Goal: Task Accomplishment & Management: Use online tool/utility

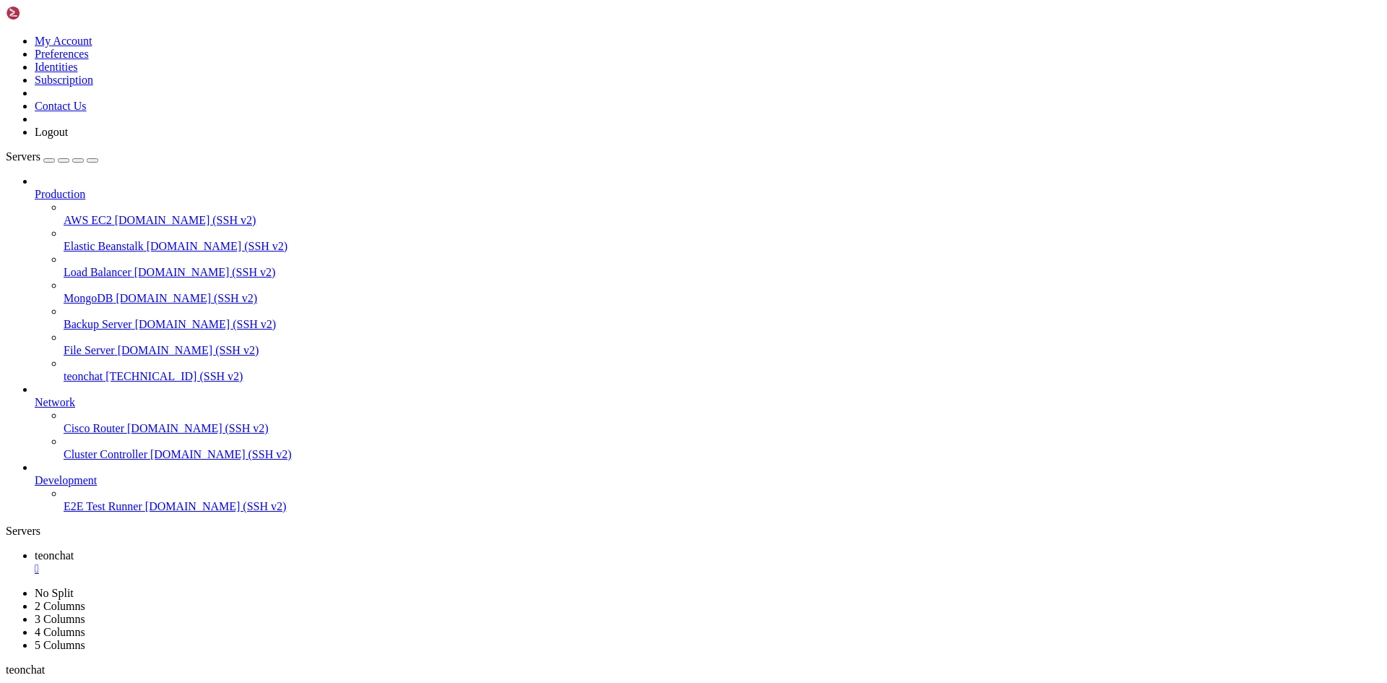
scroll to position [10572, 0]
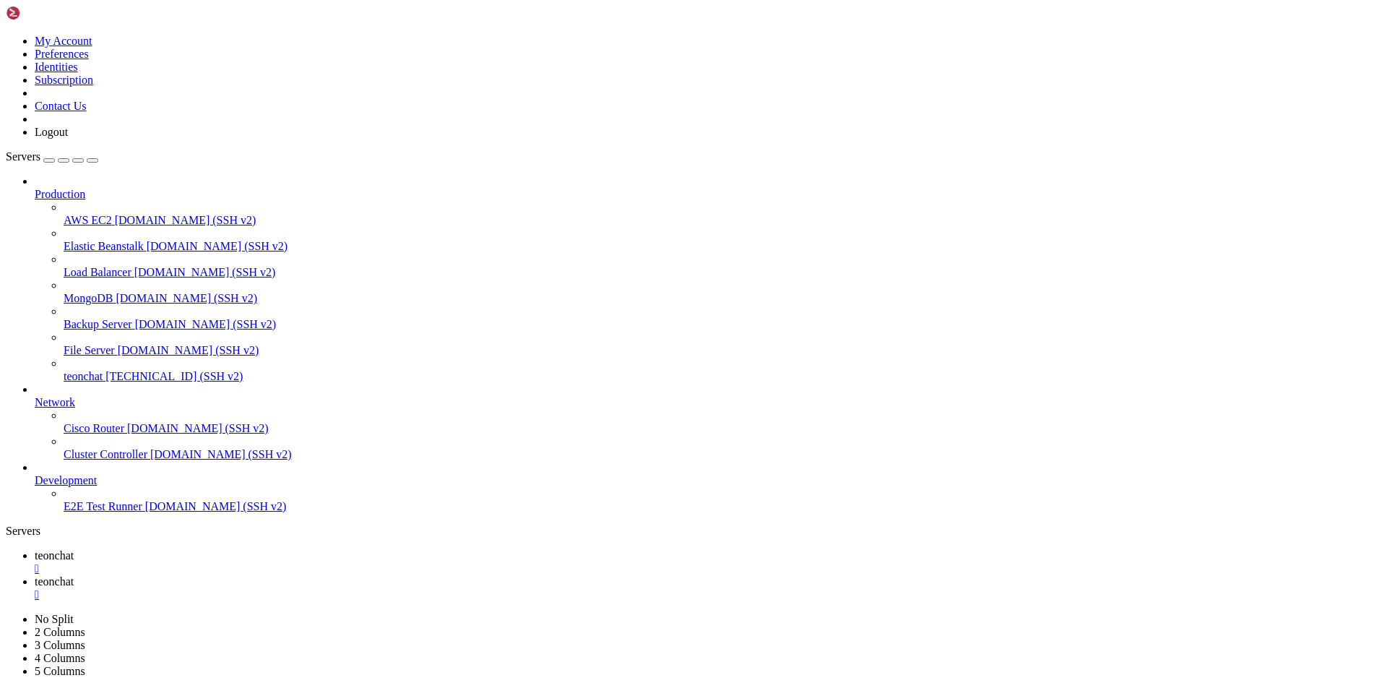
type input "/root/meuapp/flaskmkdir/oficial/app_delivery"
drag, startPoint x: 409, startPoint y: 237, endPoint x: 206, endPoint y: 57, distance: 271.3
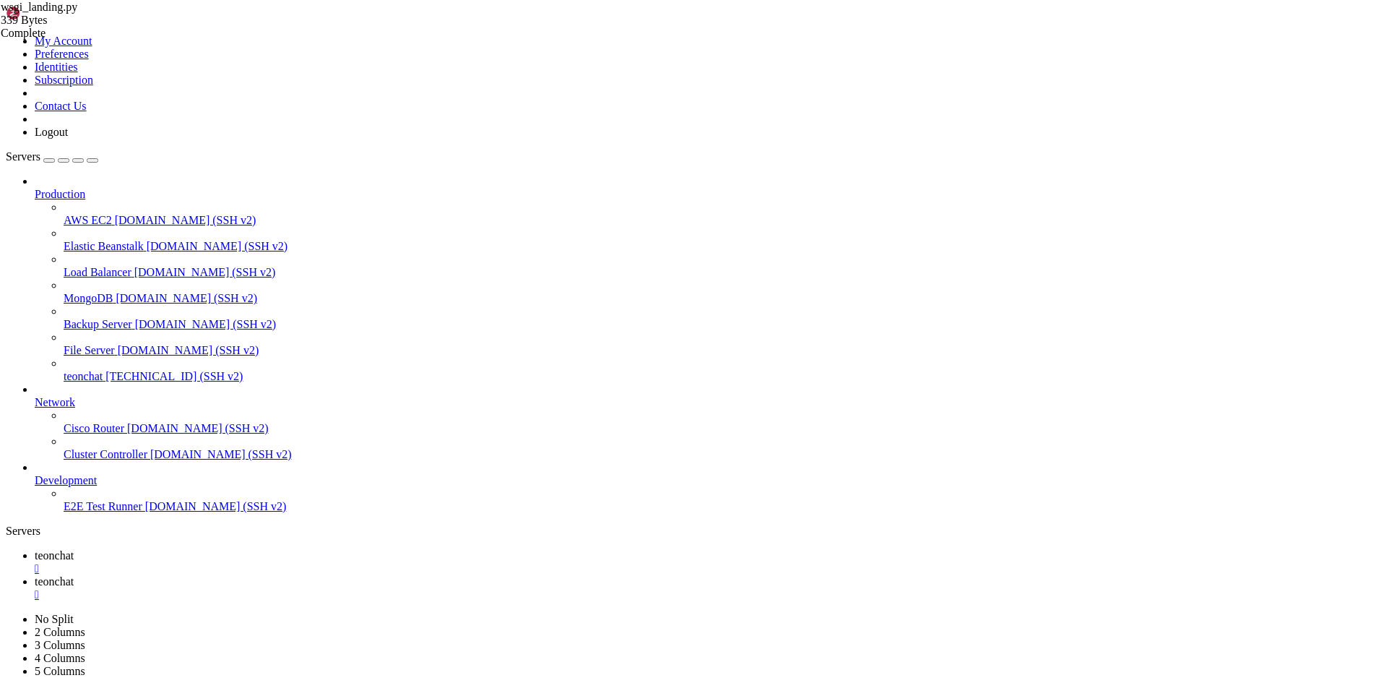
type textarea "from flask import Flask, render_template"
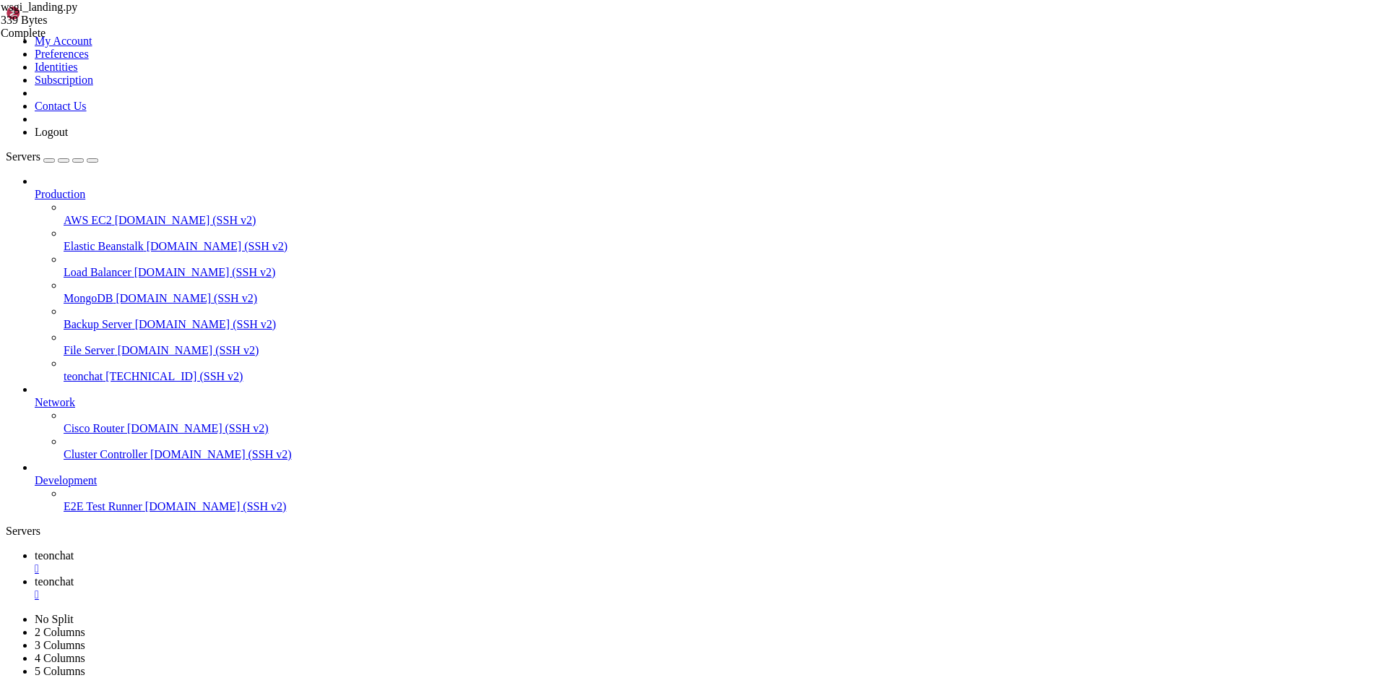
drag, startPoint x: 324, startPoint y: 167, endPoint x: 220, endPoint y: 68, distance: 144.1
drag, startPoint x: 427, startPoint y: 203, endPoint x: 228, endPoint y: 79, distance: 234.0
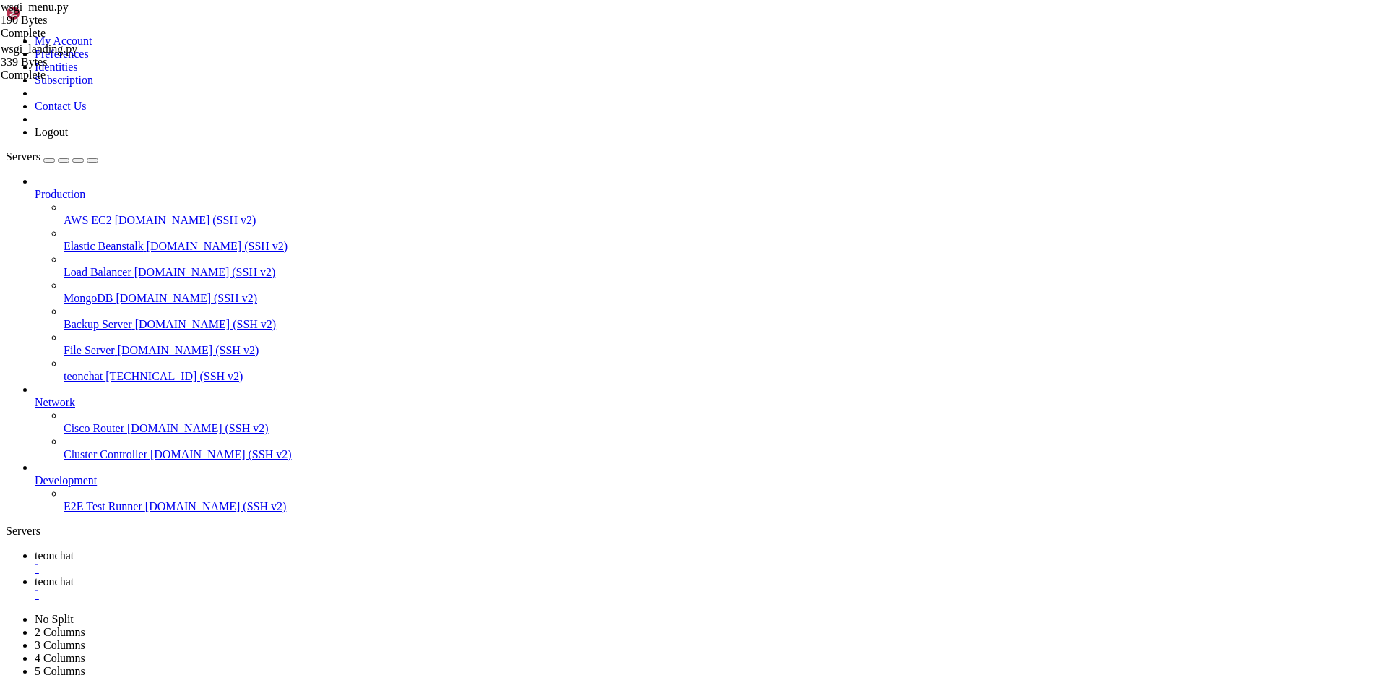
type textarea "from flask import Flask, render_template"
paste textarea
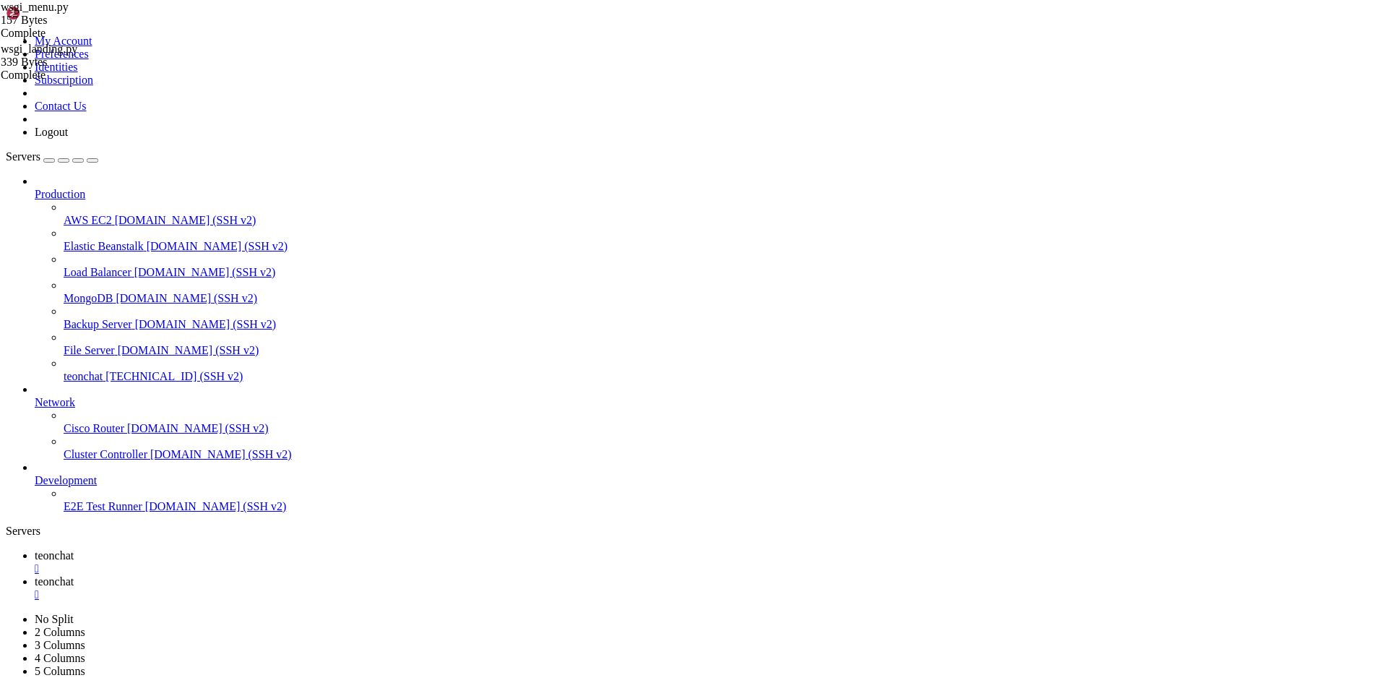
drag, startPoint x: 420, startPoint y: 240, endPoint x: 212, endPoint y: 73, distance: 266.2
type textarea "from flask import Flask, render_template"
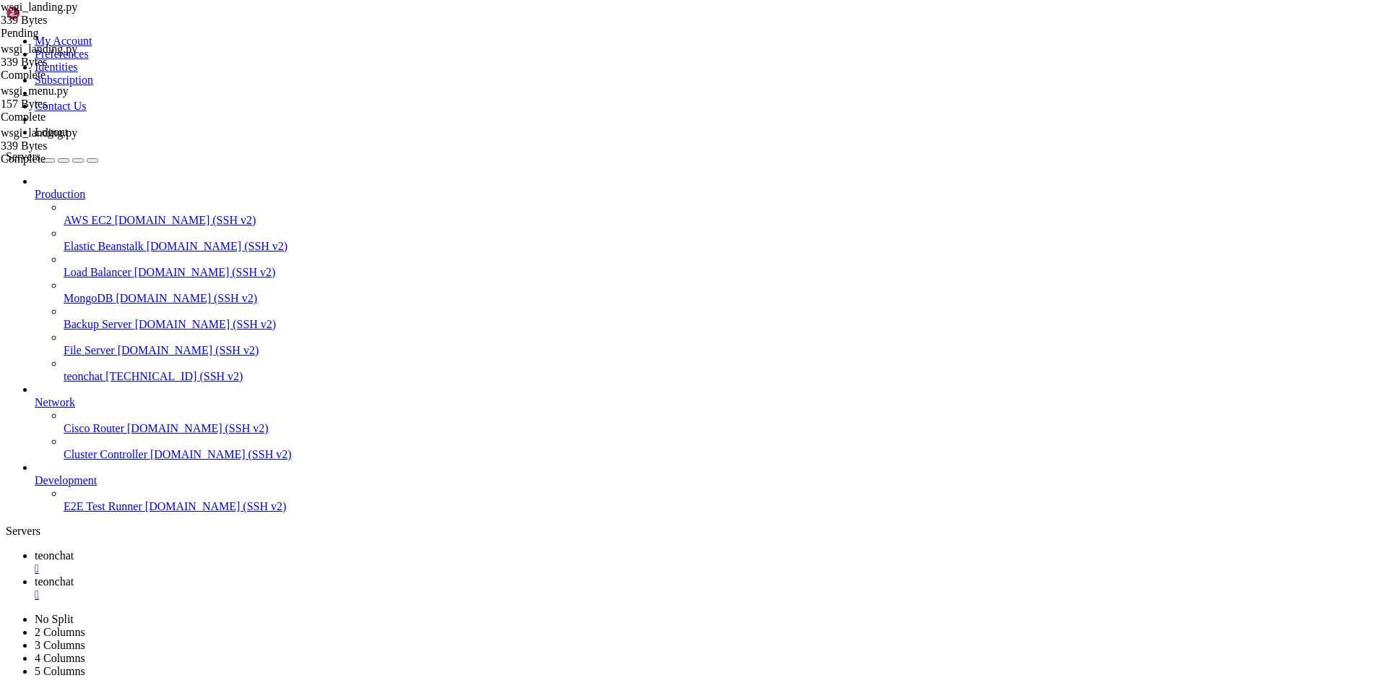
paste textarea
click at [225, 549] on link "teonchat " at bounding box center [708, 562] width 1347 height 26
drag, startPoint x: 147, startPoint y: 1163, endPoint x: 259, endPoint y: 1225, distance: 127.5
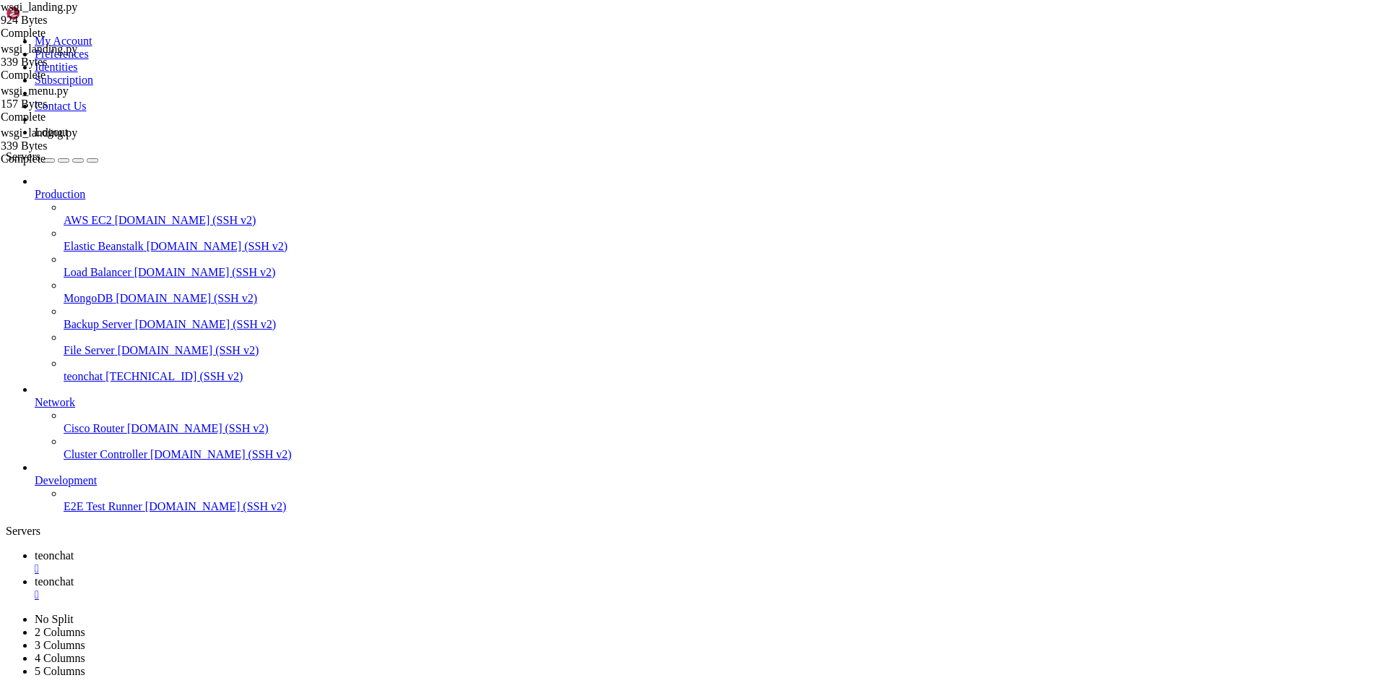
scroll to position [9452, 0]
click at [84, 344] on span "File Server" at bounding box center [89, 350] width 51 height 12
click at [85, 370] on span "teonchat" at bounding box center [83, 376] width 39 height 12
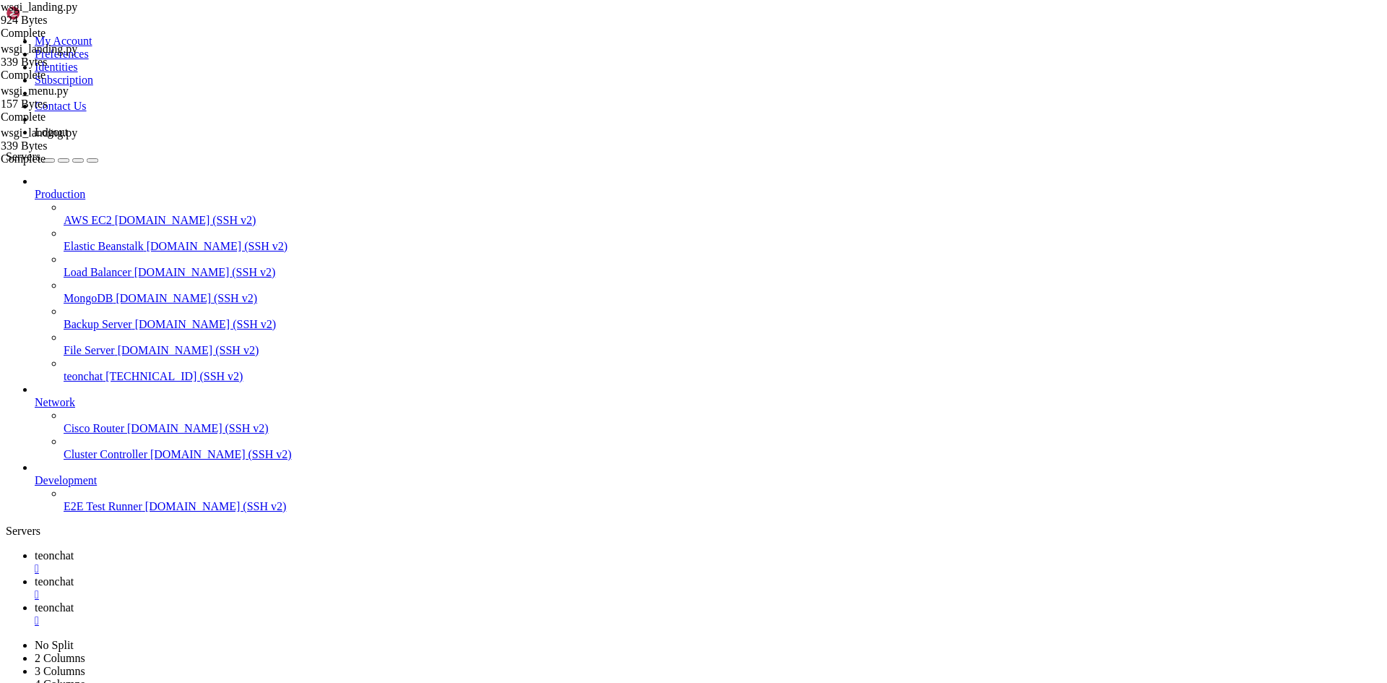
scroll to position [0, 0]
click at [441, 614] on div "" at bounding box center [708, 620] width 1347 height 13
click at [74, 549] on span "teonchat" at bounding box center [54, 555] width 39 height 12
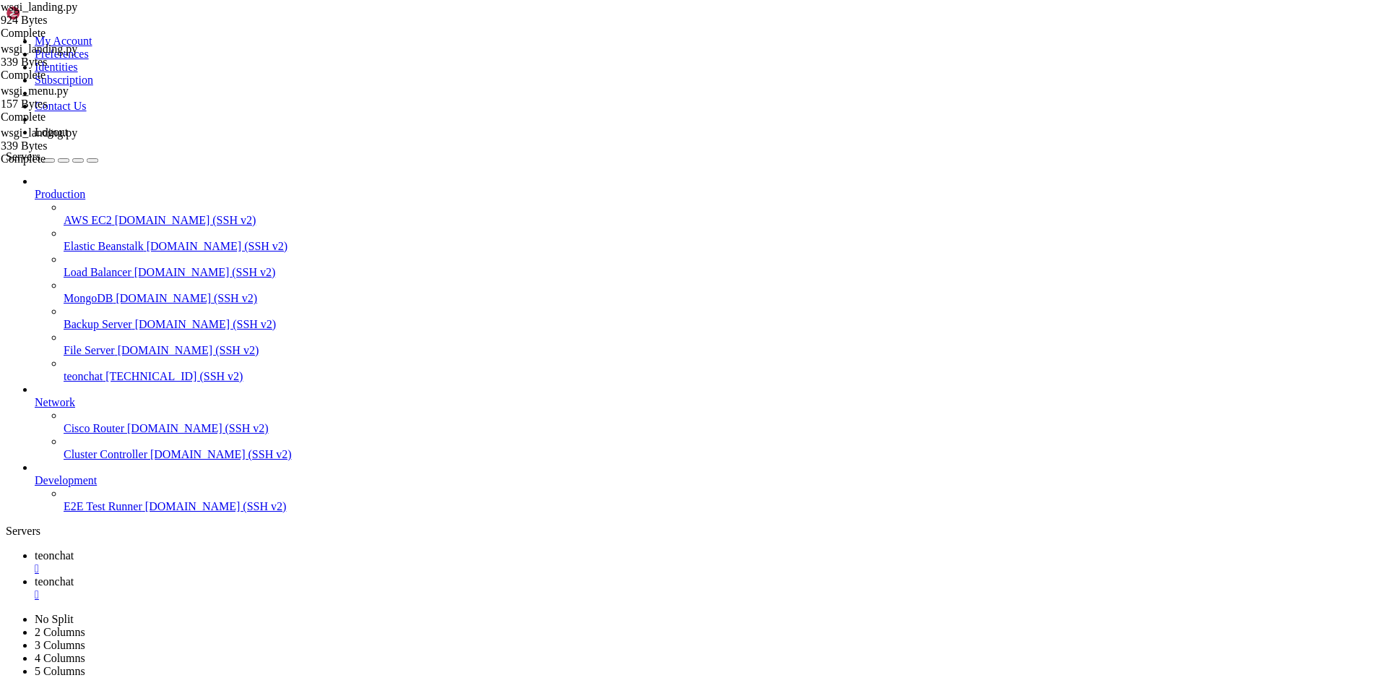
click at [35, 575] on icon at bounding box center [35, 581] width 0 height 12
click at [353, 588] on div "" at bounding box center [708, 594] width 1347 height 13
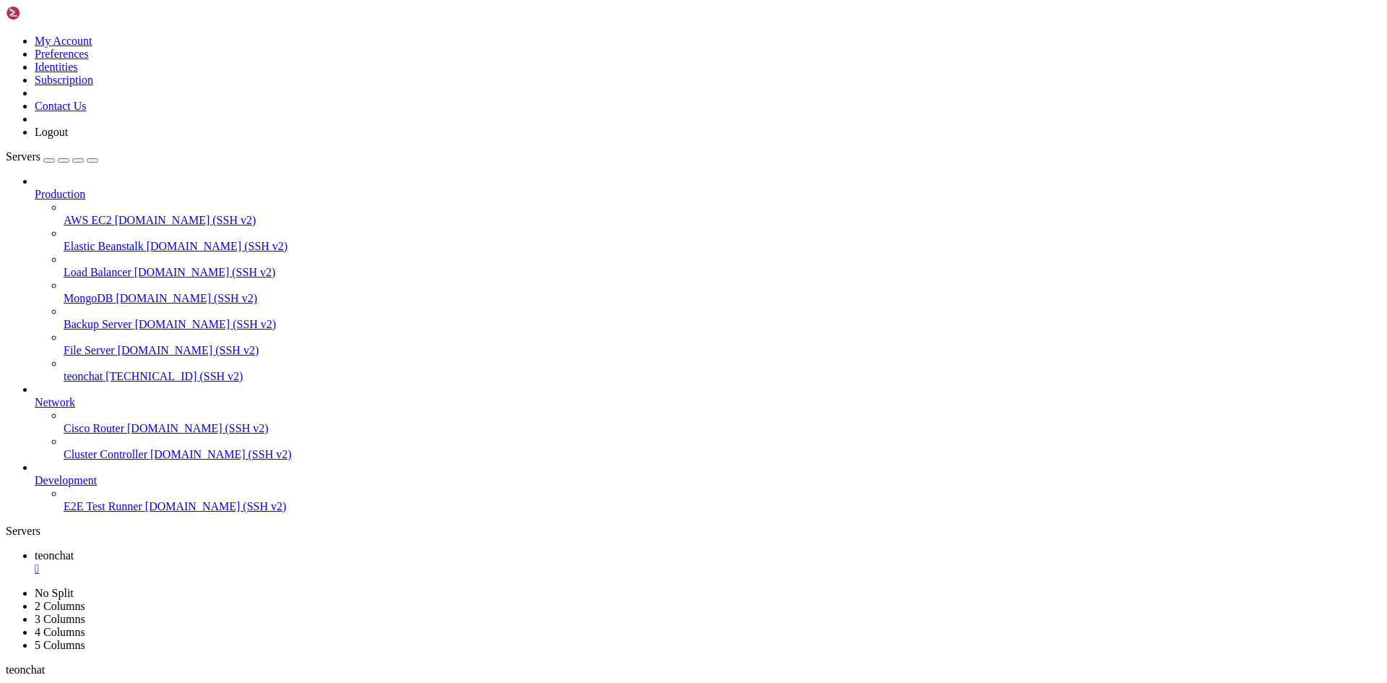
click at [260, 562] on div "" at bounding box center [708, 568] width 1347 height 13
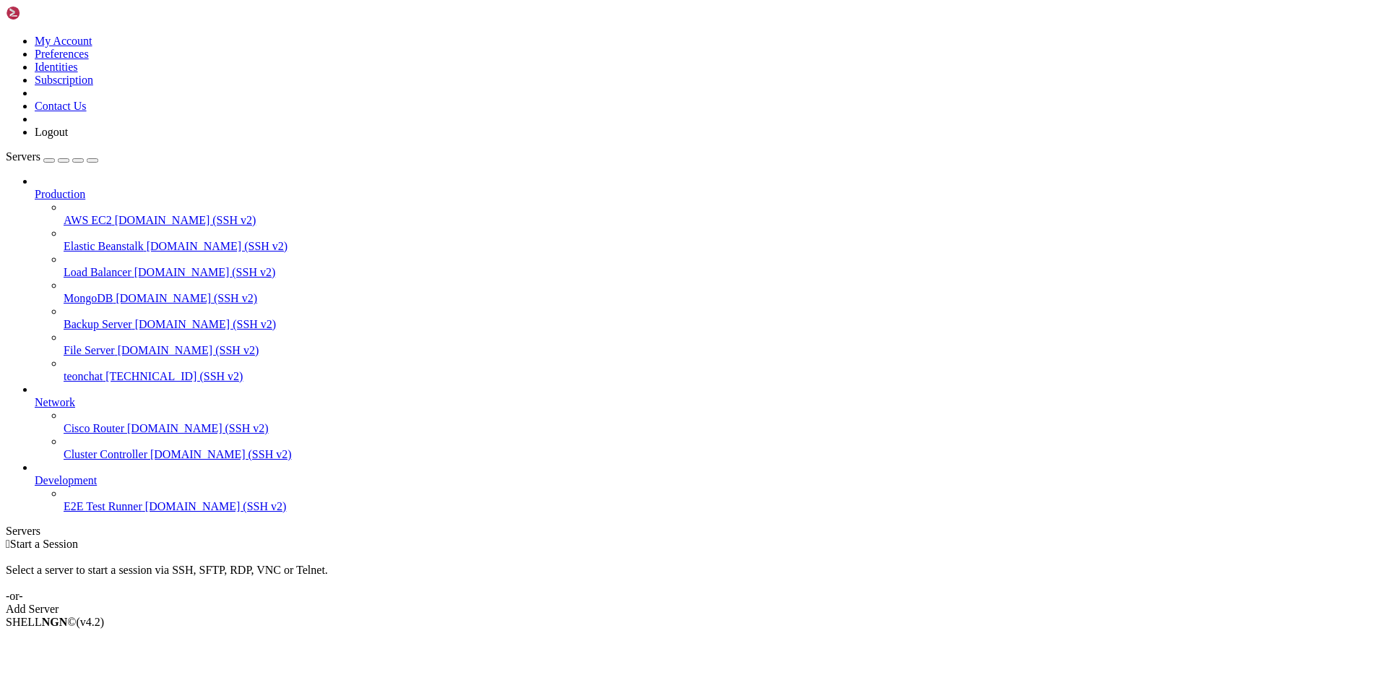
click at [118, 344] on span "[DOMAIN_NAME] (SSH v2)" at bounding box center [189, 350] width 142 height 12
click at [98, 370] on span "teonchat" at bounding box center [83, 376] width 39 height 12
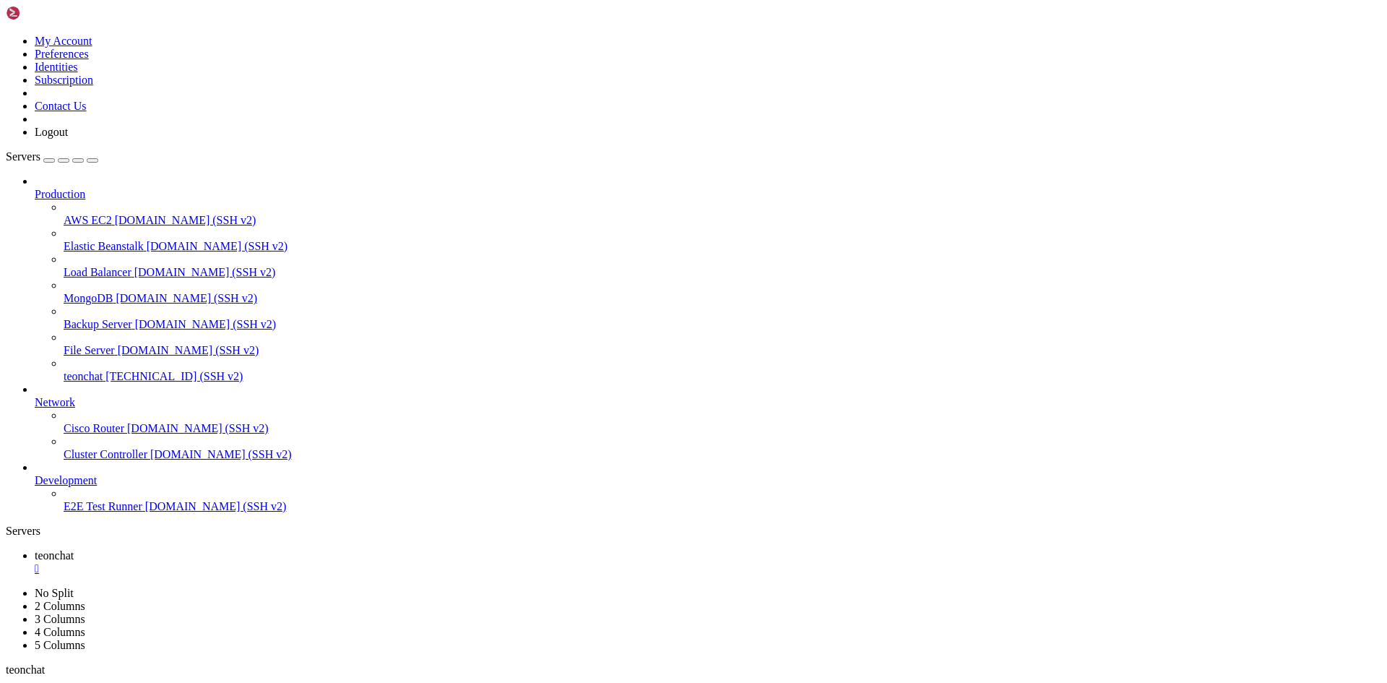
drag, startPoint x: 138, startPoint y: 1132, endPoint x: 174, endPoint y: 1215, distance: 90.6
drag, startPoint x: 12, startPoint y: 919, endPoint x: 642, endPoint y: 1372, distance: 776.3
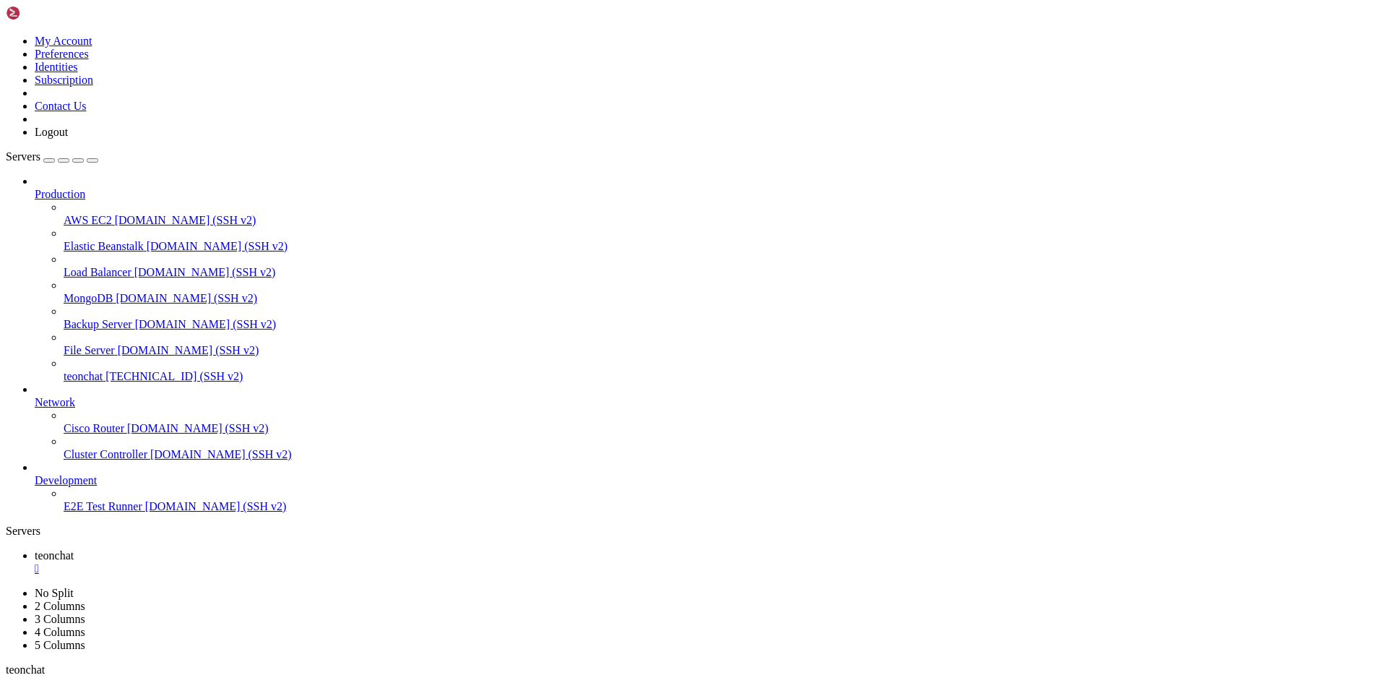
drag, startPoint x: 232, startPoint y: 1153, endPoint x: 290, endPoint y: 1227, distance: 94.1
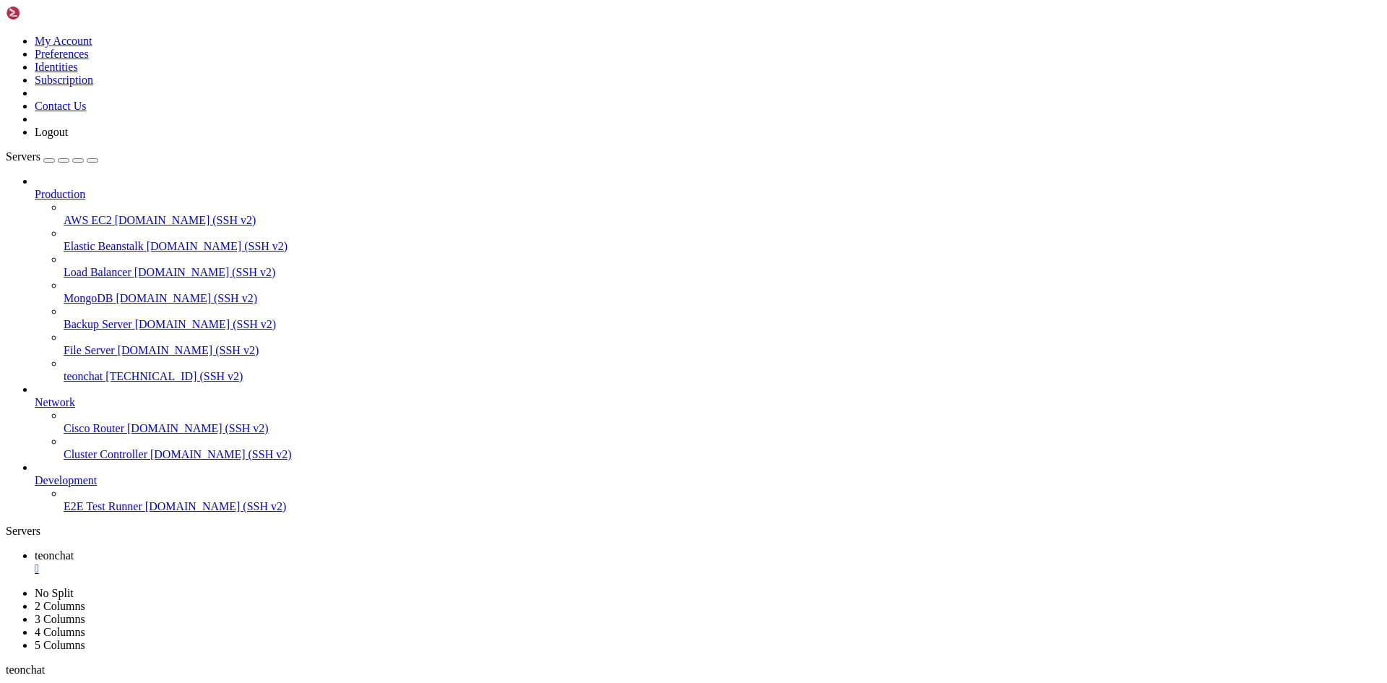
drag, startPoint x: 9, startPoint y: 919, endPoint x: 132, endPoint y: 1380, distance: 477.1
copy div "Downloading blinker-1.9.0-py3-none-any.whl.metadata (1.6 kB) Collecting click>=…"
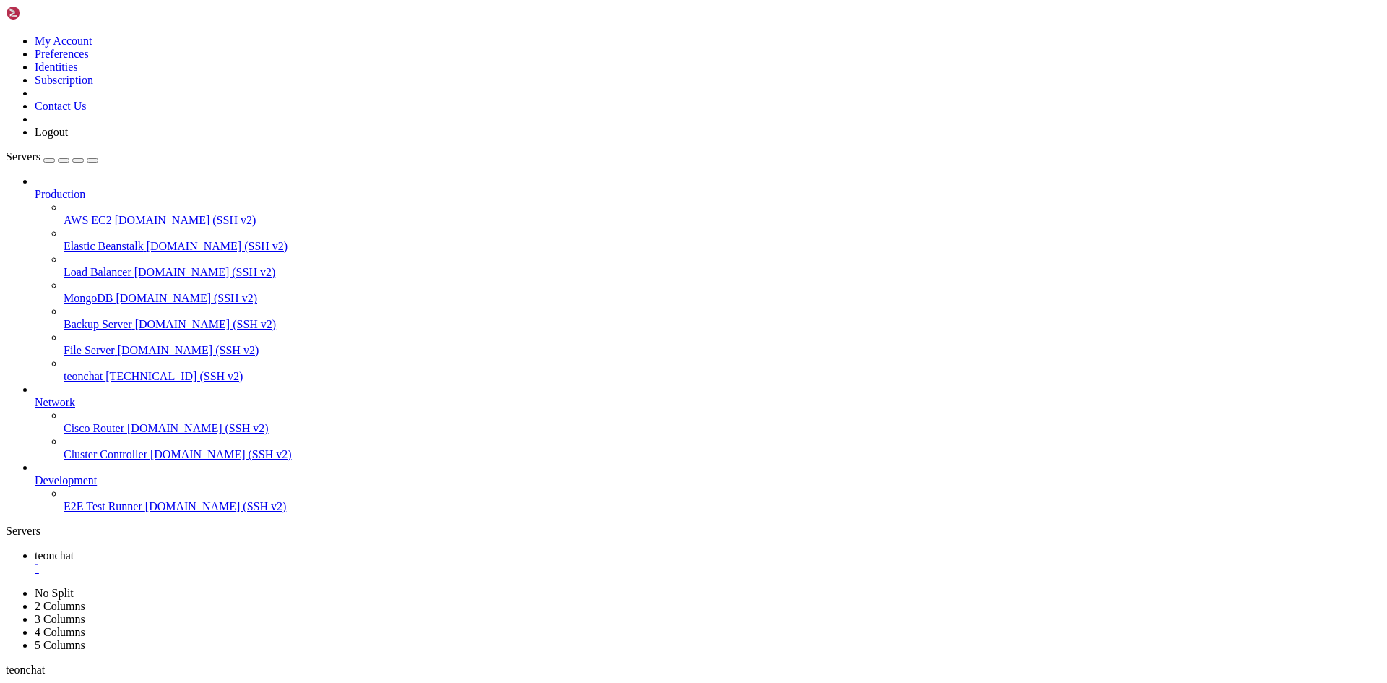
scroll to position [5979, 0]
drag, startPoint x: 944, startPoint y: 1306, endPoint x: 12, endPoint y: 1028, distance: 973.0
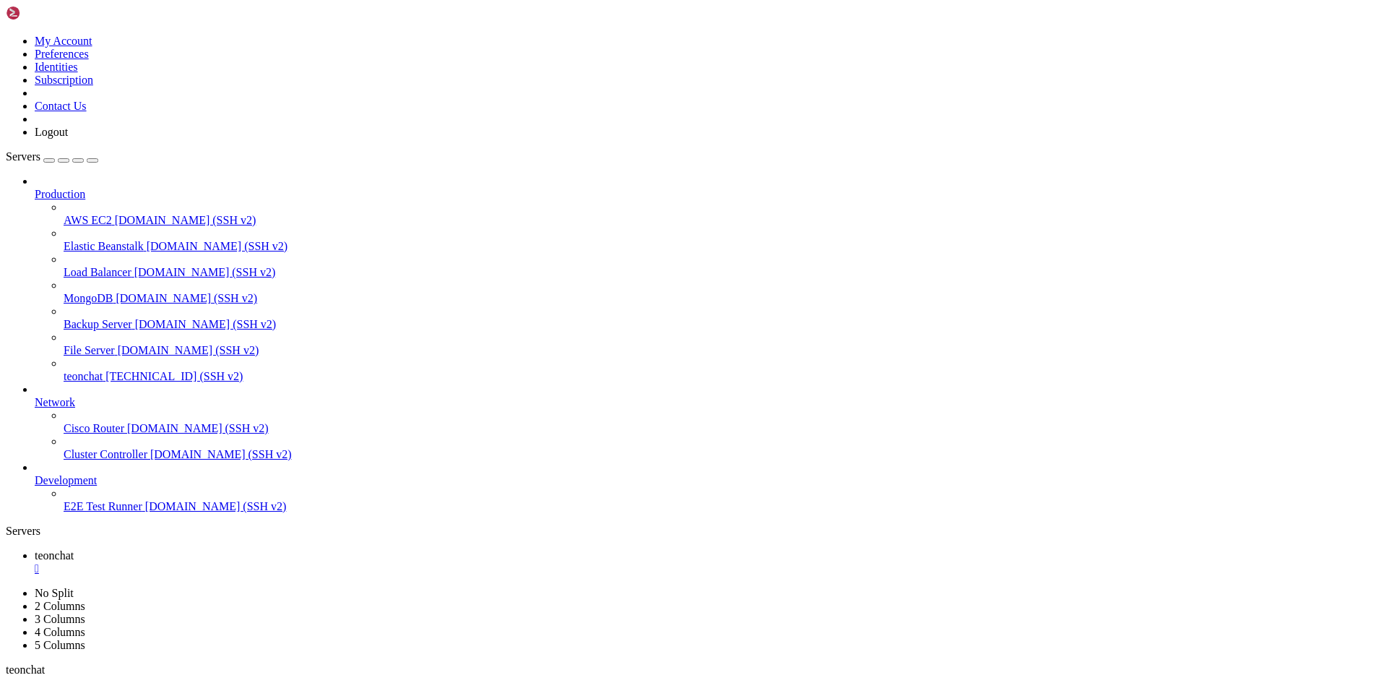
drag, startPoint x: 194, startPoint y: 1385, endPoint x: 524, endPoint y: 1334, distance: 333.4
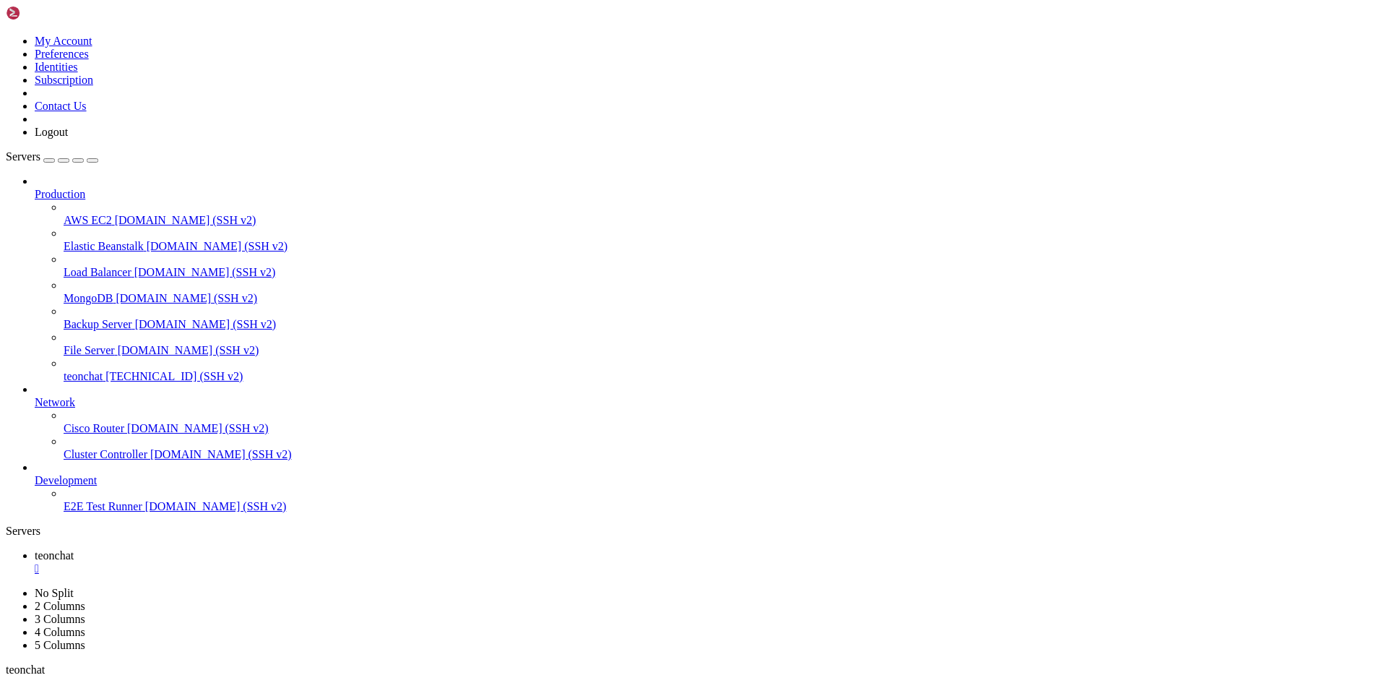
drag, startPoint x: 14, startPoint y: 879, endPoint x: 102, endPoint y: 1140, distance: 274.7
drag, startPoint x: 13, startPoint y: 877, endPoint x: 218, endPoint y: 1374, distance: 536.9
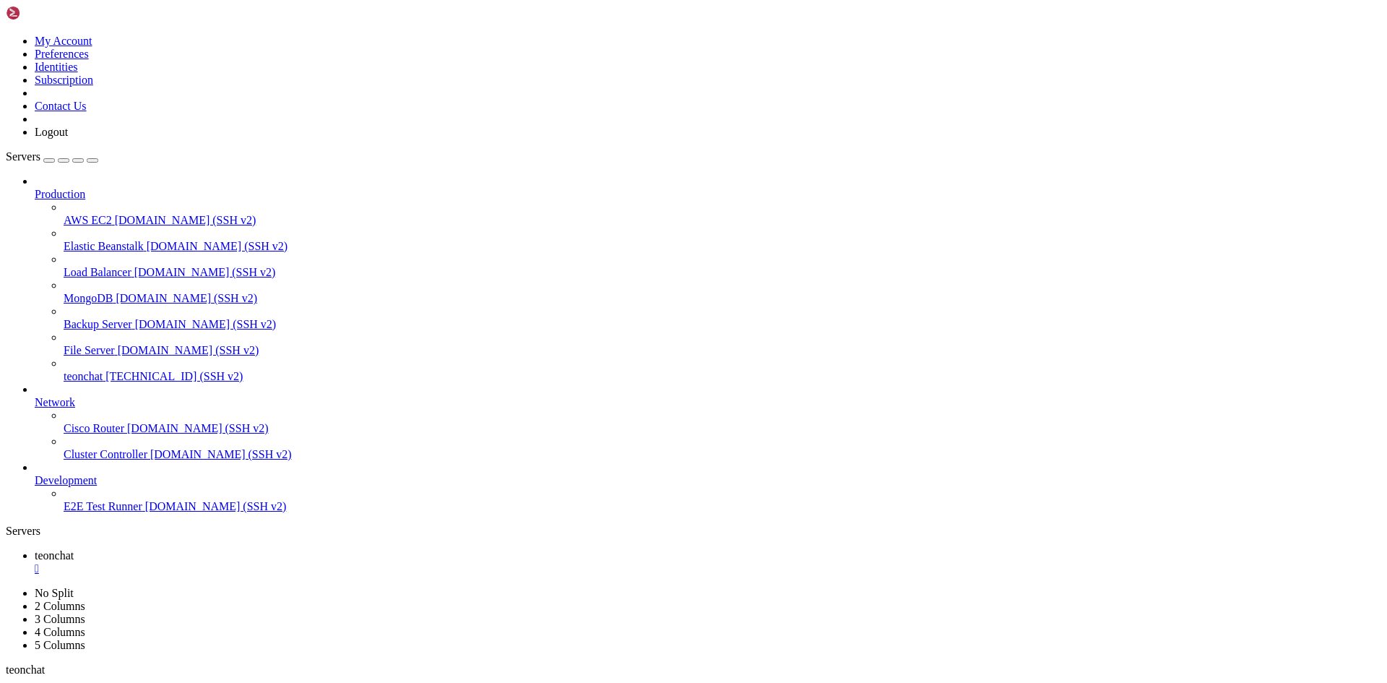
scroll to position [8842, 0]
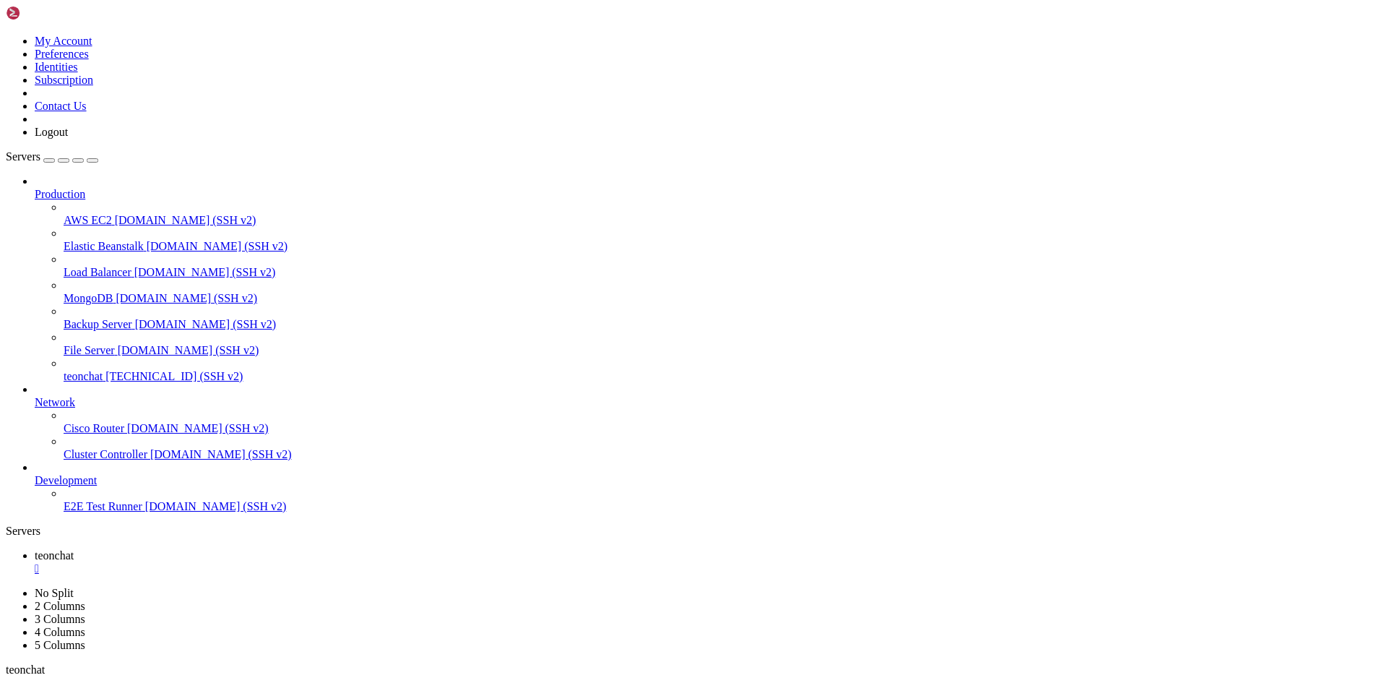
scroll to position [9439, 0]
drag, startPoint x: 362, startPoint y: 1385, endPoint x: 274, endPoint y: 1364, distance: 90.6
drag, startPoint x: 327, startPoint y: 1452, endPoint x: 163, endPoint y: 1379, distance: 179.5
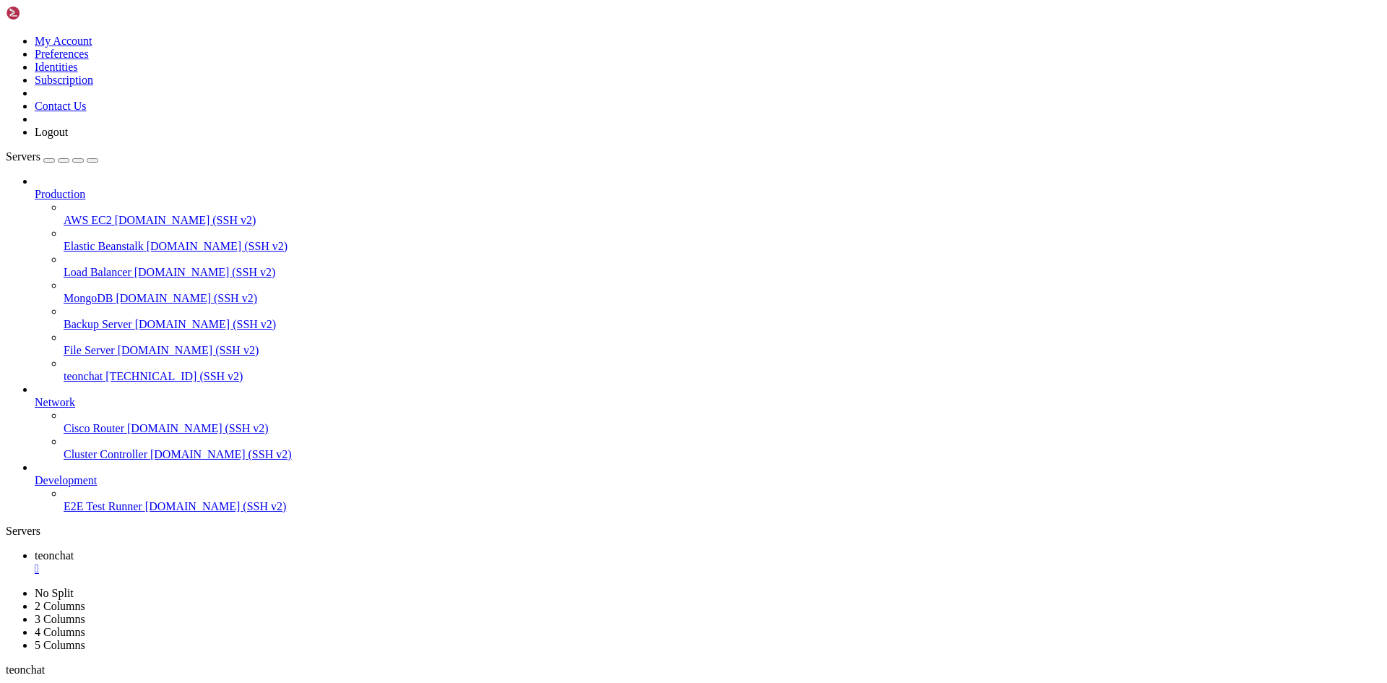
drag, startPoint x: 165, startPoint y: 1381, endPoint x: 460, endPoint y: 1369, distance: 295.1
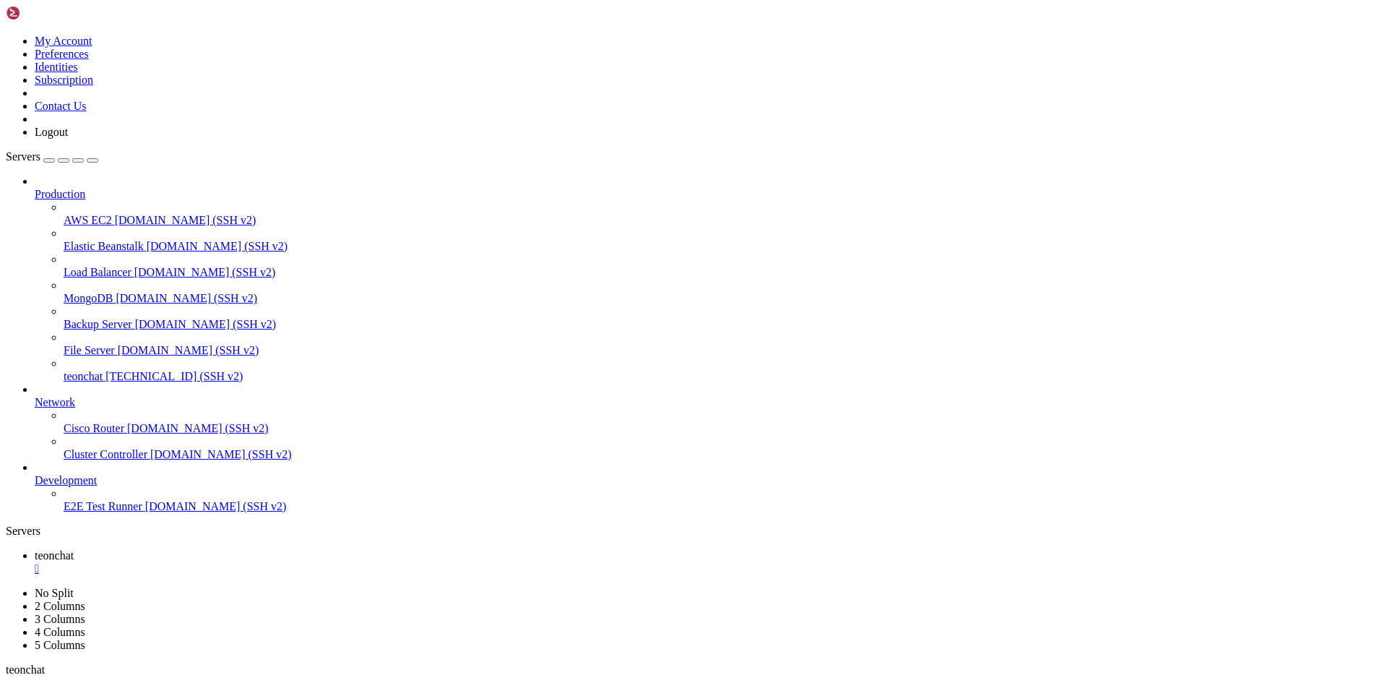
drag, startPoint x: 237, startPoint y: 1388, endPoint x: 230, endPoint y: 1398, distance: 12.4
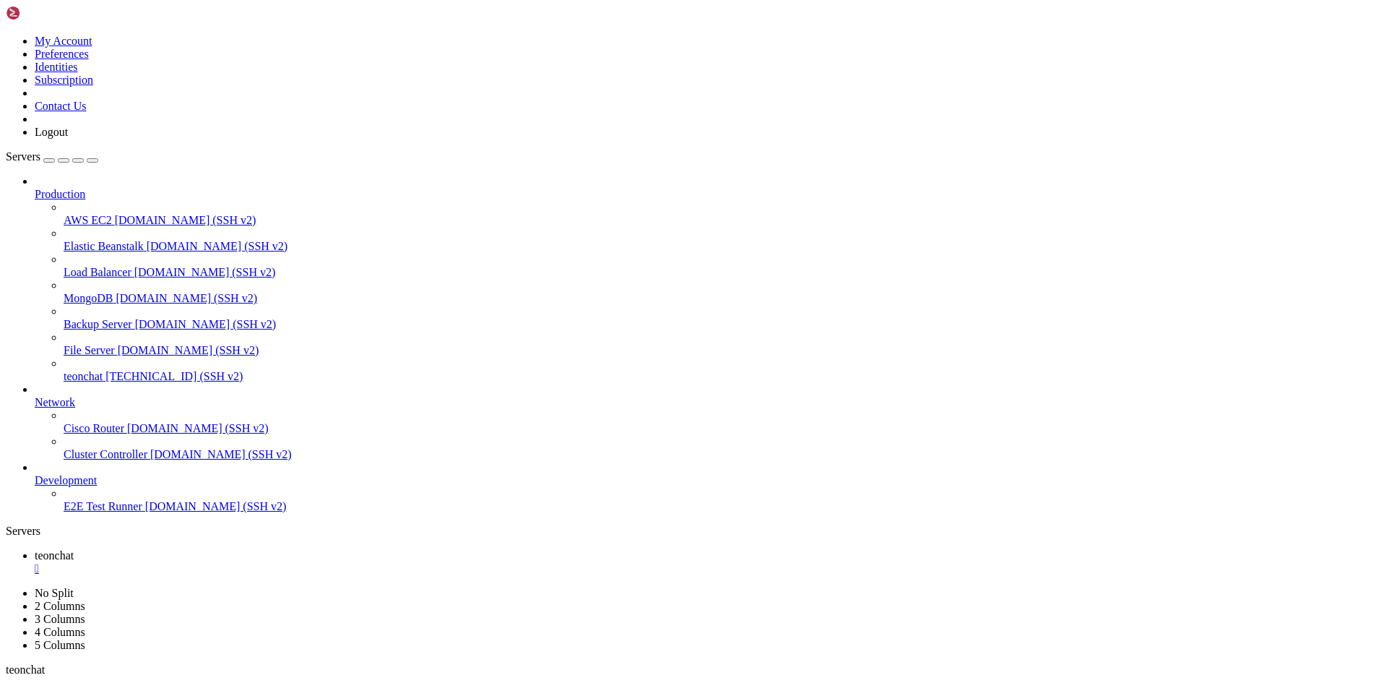
drag, startPoint x: 220, startPoint y: 1392, endPoint x: 134, endPoint y: 1387, distance: 86.9
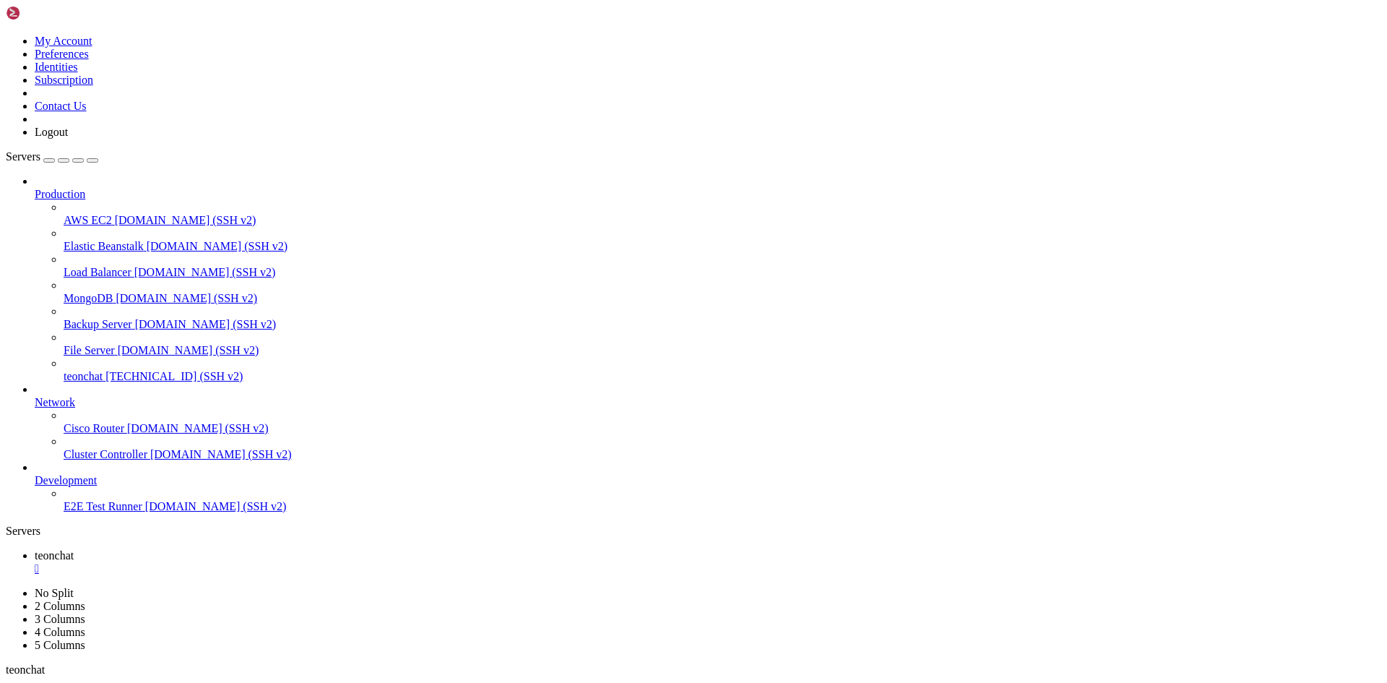
drag, startPoint x: 281, startPoint y: 1355, endPoint x: 11, endPoint y: 939, distance: 496.3
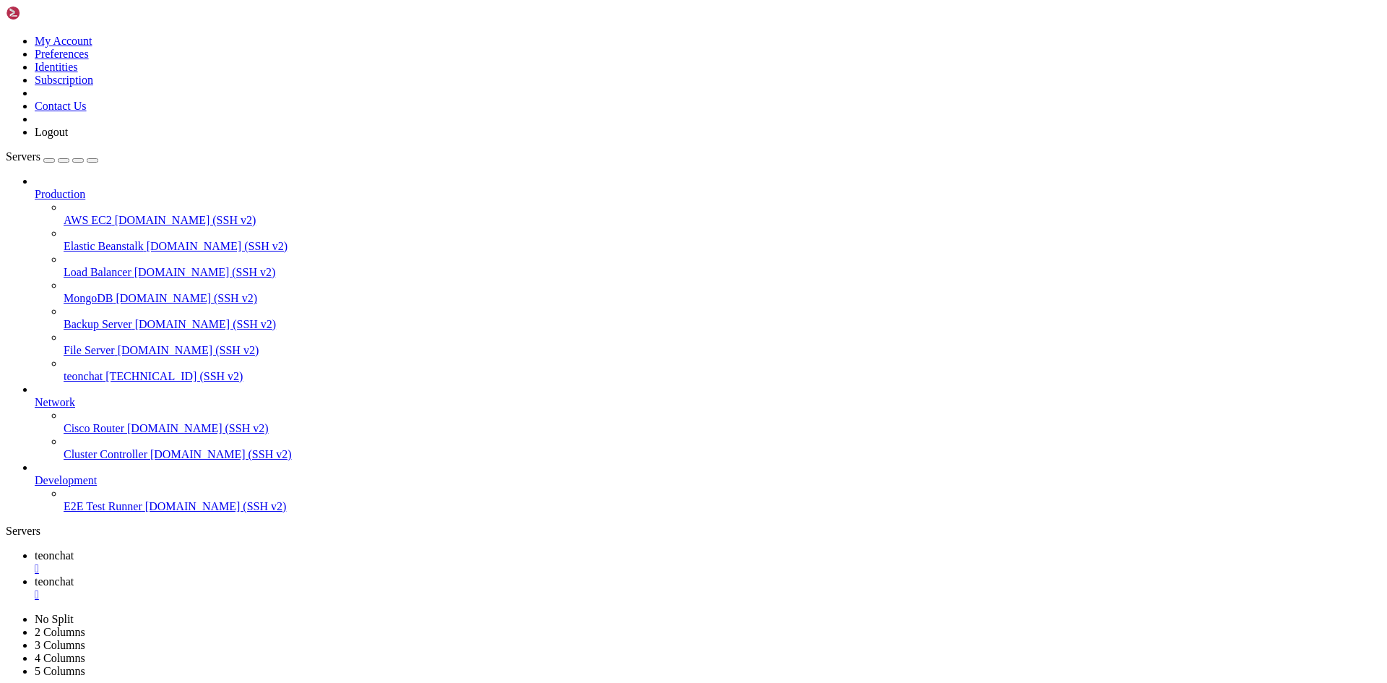
type input "/root/meuapp/flaskmkdir/oficial/app_delivery"
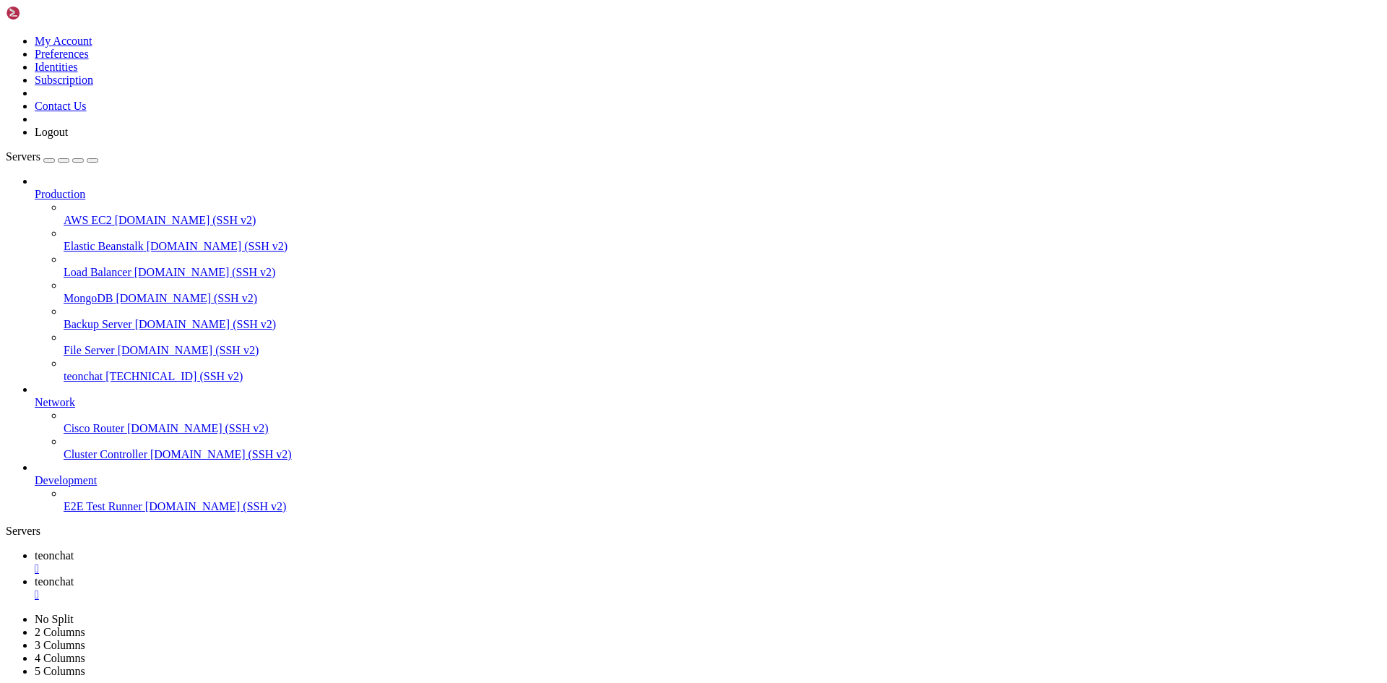
type textarea "print("Aviso: SDK do [PERSON_NAME] Pago não está instalado")"
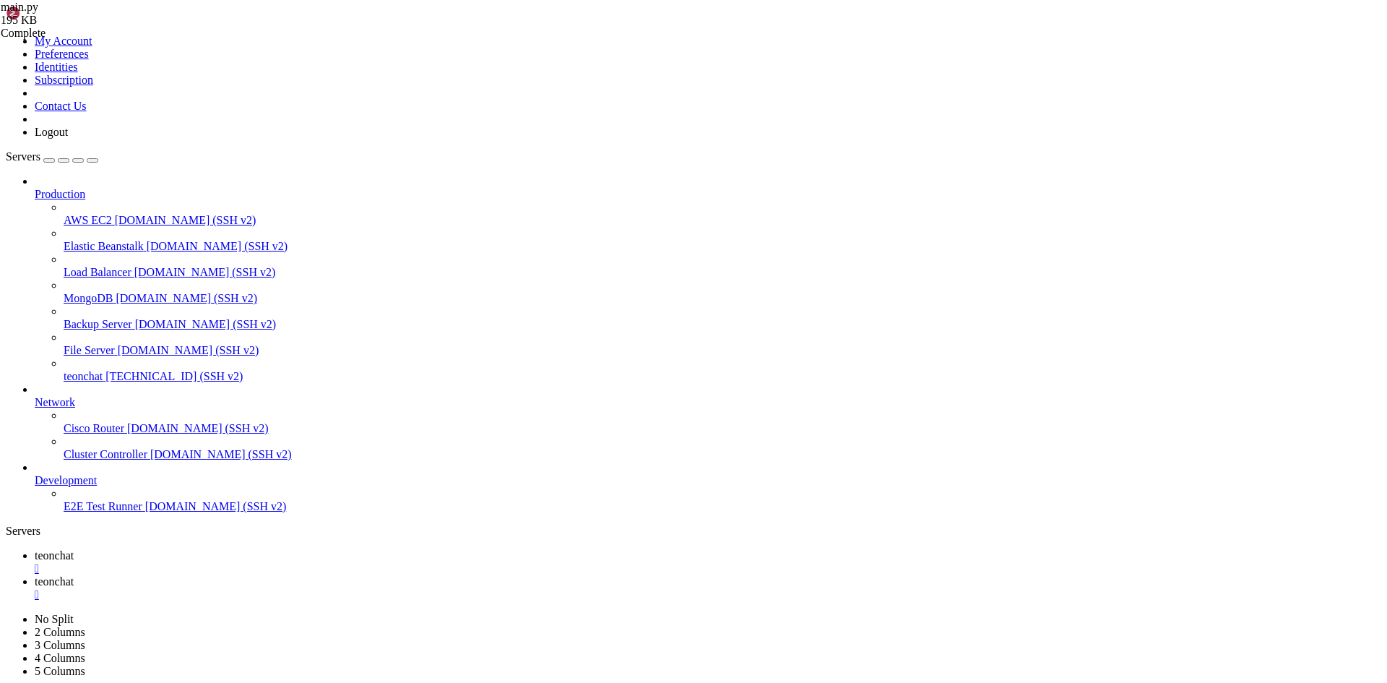
type input "def admin_customers_export"
drag, startPoint x: 434, startPoint y: 392, endPoint x: 220, endPoint y: 361, distance: 215.4
type textarea "@app.route('/admin/customers/export') def admin_customers_export():"
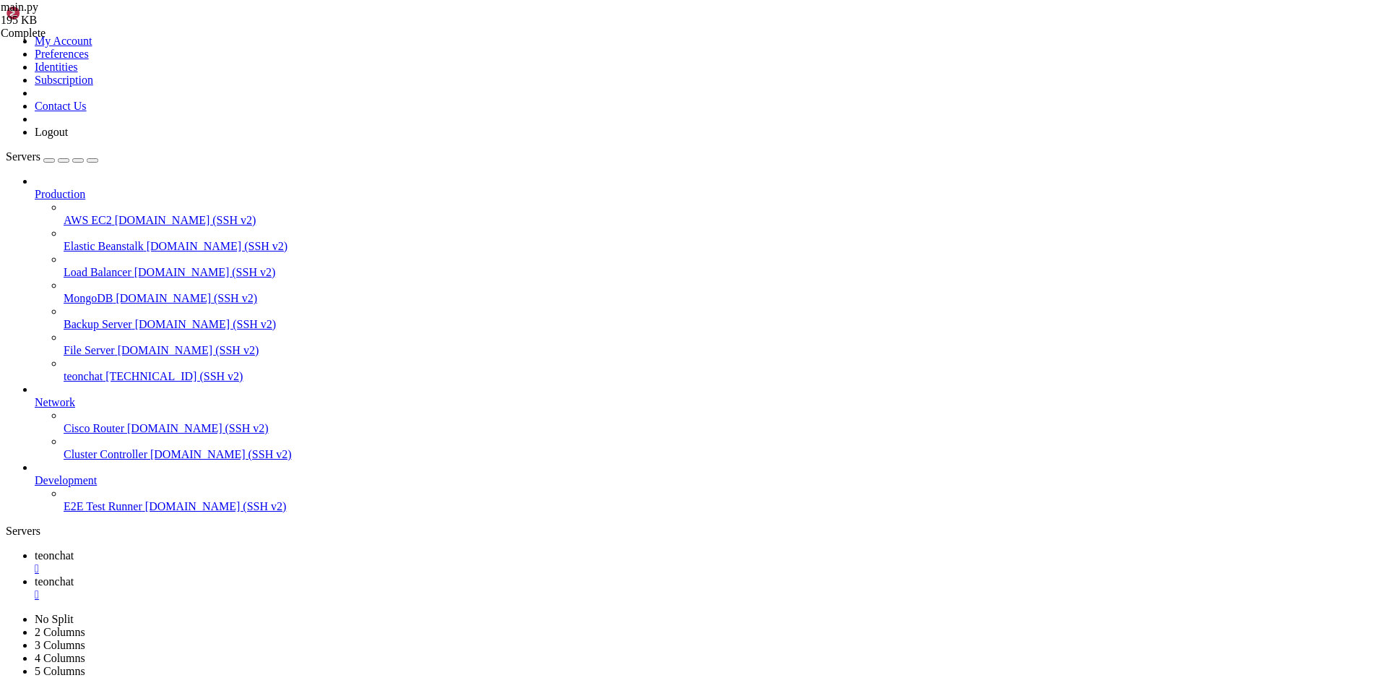
click at [74, 549] on span "teonchat" at bounding box center [54, 555] width 39 height 12
drag, startPoint x: 478, startPoint y: 1415, endPoint x: 449, endPoint y: 1410, distance: 28.6
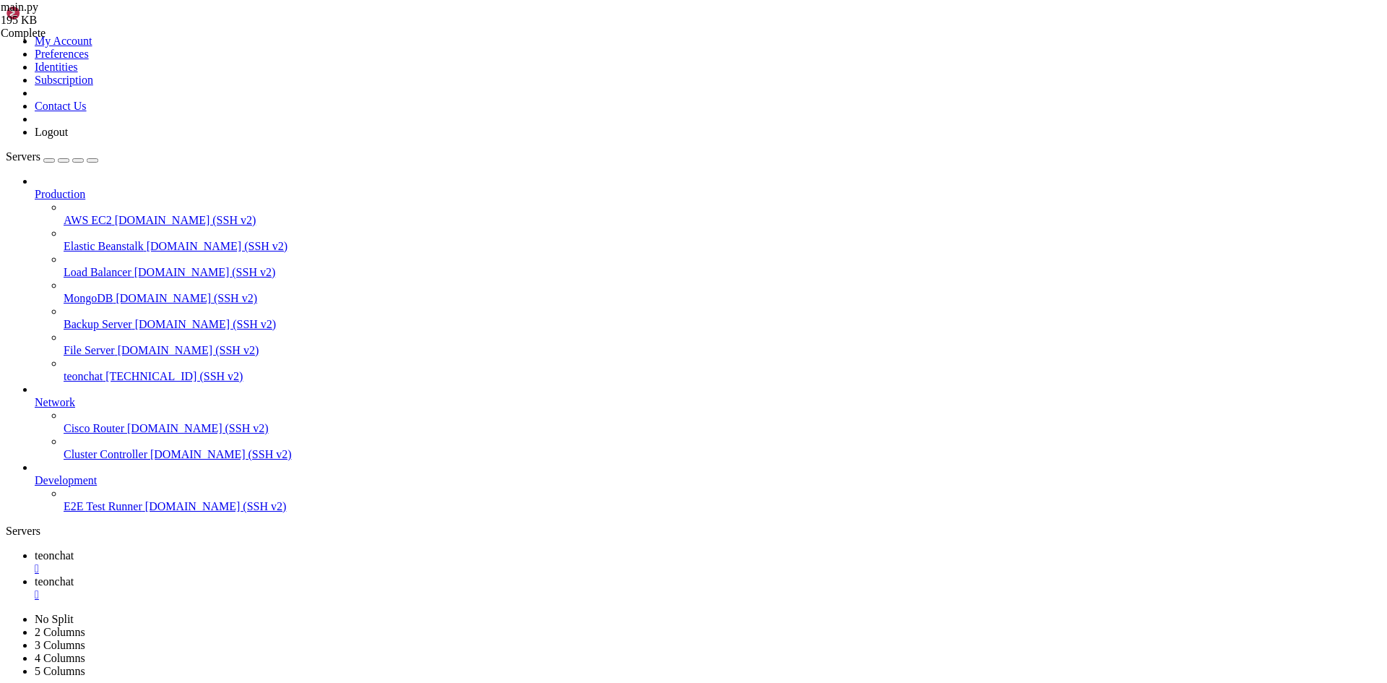
scroll to position [12322, 0]
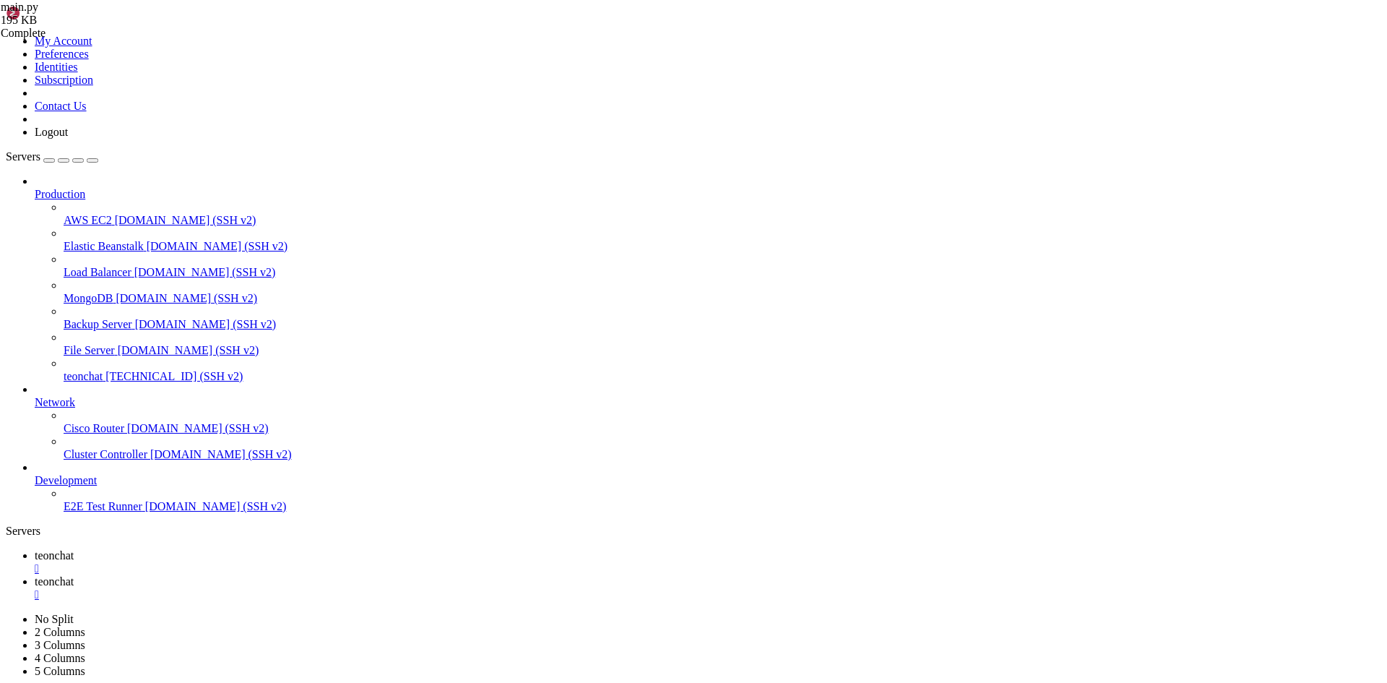
drag, startPoint x: 12, startPoint y: 1088, endPoint x: 944, endPoint y: 1397, distance: 982.8
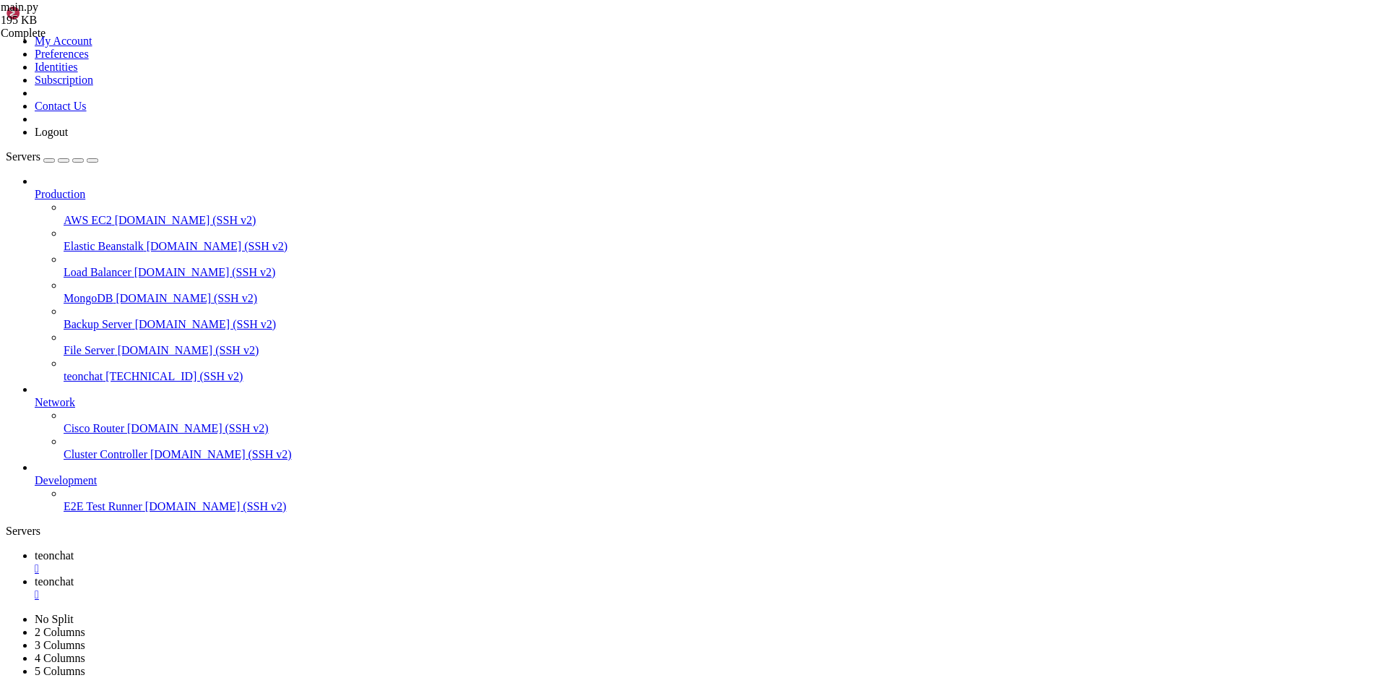
drag, startPoint x: 12, startPoint y: 1197, endPoint x: 501, endPoint y: 1399, distance: 530.1
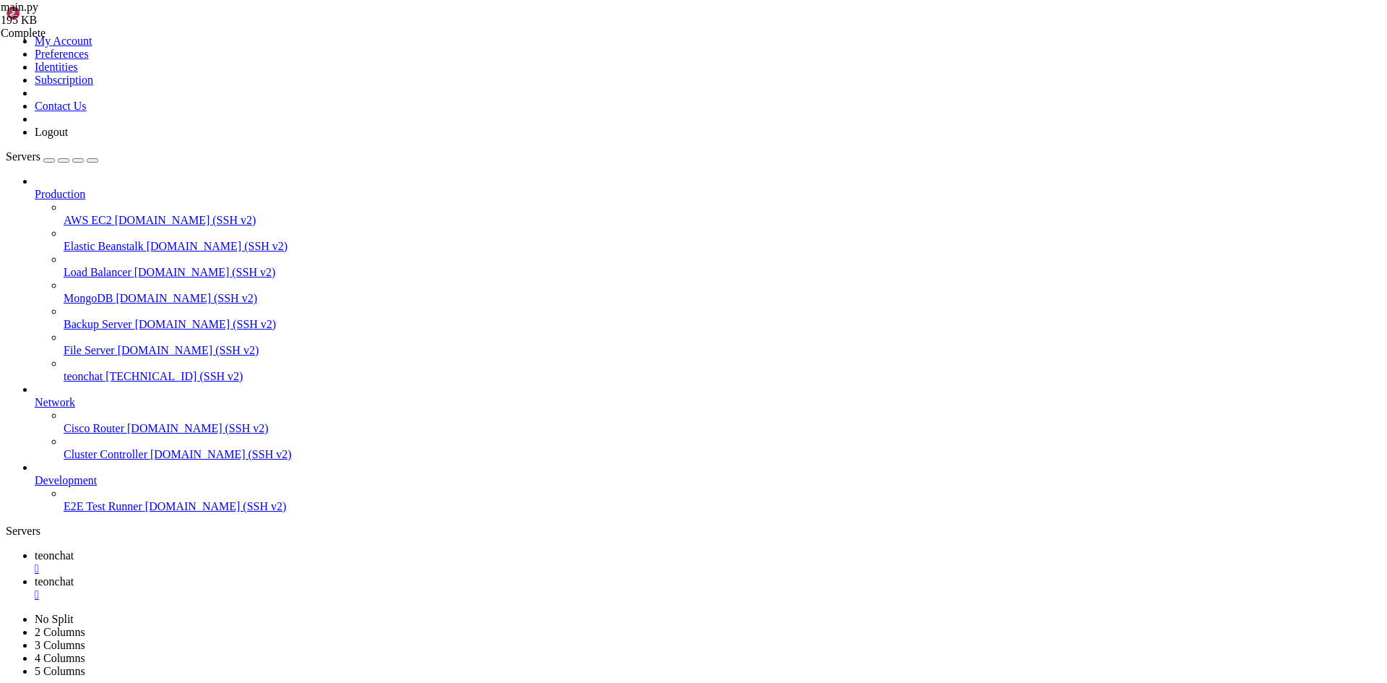
drag, startPoint x: 392, startPoint y: 1379, endPoint x: 11, endPoint y: 1297, distance: 390.3
